Goal: Check status

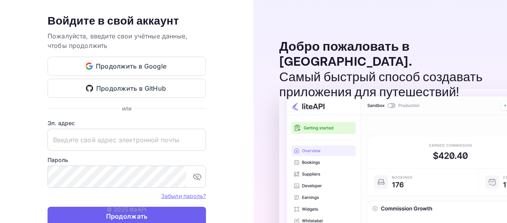
type input "[EMAIL_ADDRESS][DOMAIN_NAME]"
click at [132, 214] on ya-tr-span "Продолжать" at bounding box center [127, 216] width 42 height 11
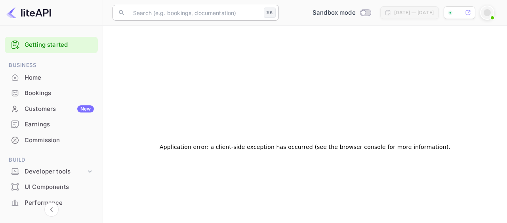
click at [200, 14] on input "text" at bounding box center [194, 13] width 132 height 16
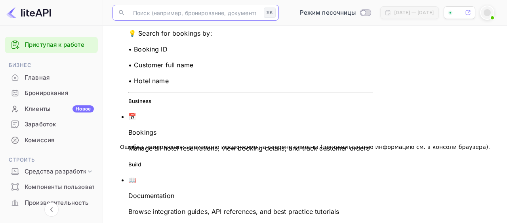
paste input "7895535"
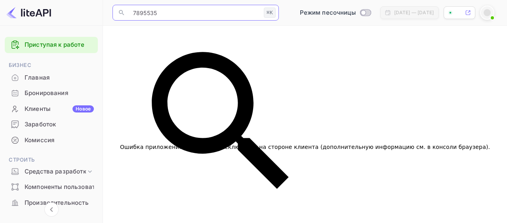
type input "7895535"
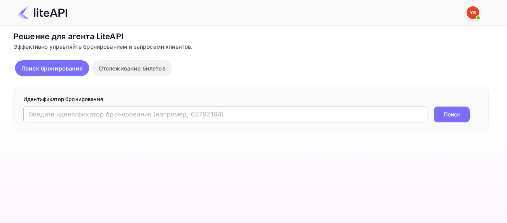
click at [152, 112] on input "text" at bounding box center [225, 115] width 404 height 16
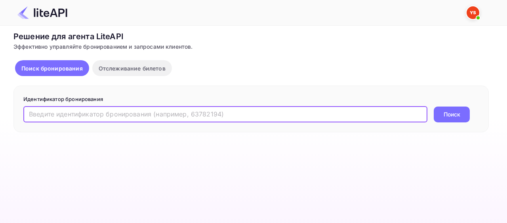
paste input "7895535"
type input "7895535"
click at [435, 110] on button "Поиск" at bounding box center [452, 115] width 36 height 16
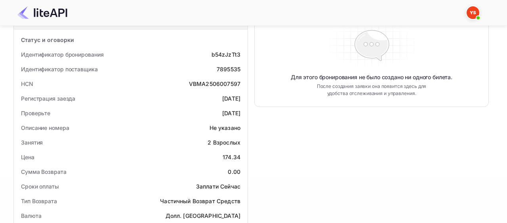
scroll to position [141, 0]
